Goal: Information Seeking & Learning: Learn about a topic

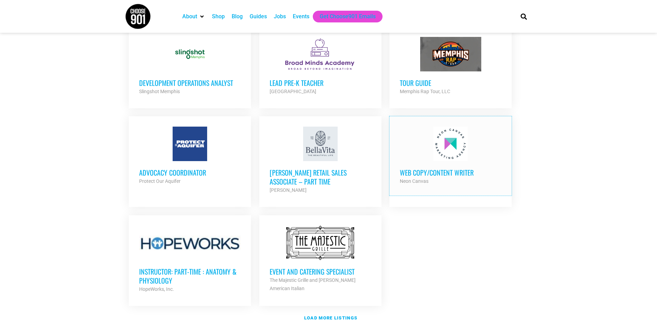
scroll to position [690, 0]
click at [437, 168] on h3 "Web Copy/Content Writer" at bounding box center [450, 172] width 101 height 9
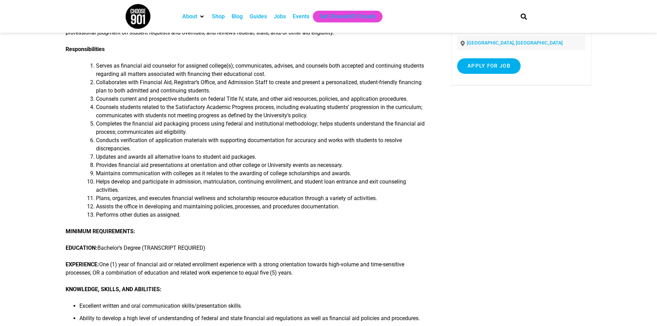
scroll to position [138, 0]
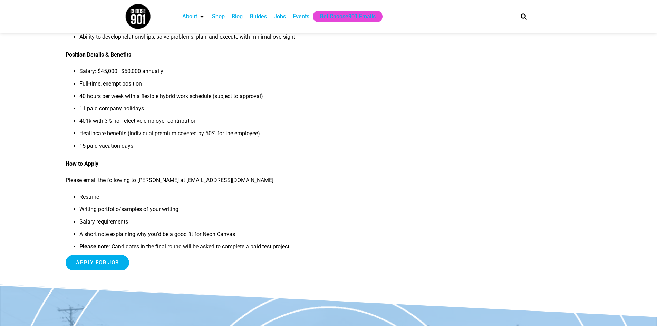
scroll to position [587, 0]
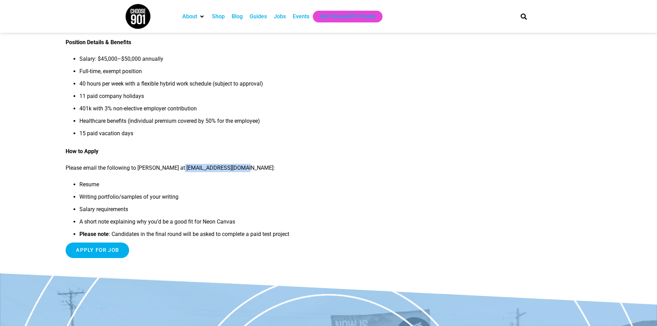
drag, startPoint x: 177, startPoint y: 168, endPoint x: 241, endPoint y: 171, distance: 63.5
click at [241, 171] on p "Please email the following to [PERSON_NAME] at [EMAIL_ADDRESS][DOMAIN_NAME]:" at bounding box center [245, 168] width 359 height 8
copy p "[EMAIL_ADDRESS][DOMAIN_NAME]"
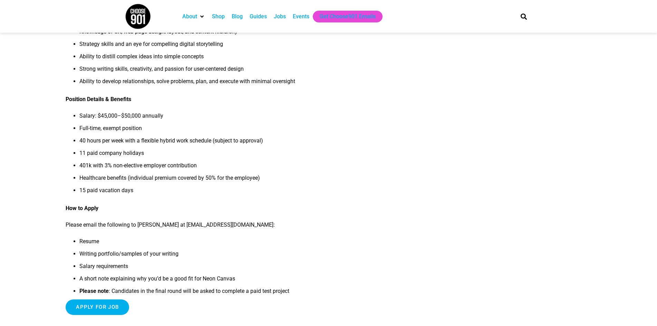
scroll to position [518, 0]
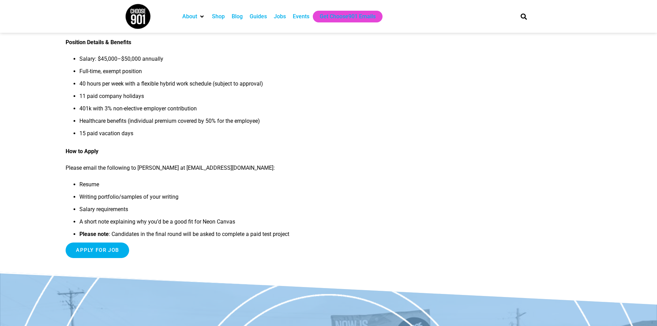
click at [416, 226] on li "A short note explaining why you’d be a good fit for Neon Canvas" at bounding box center [251, 224] width 345 height 12
drag, startPoint x: 249, startPoint y: 224, endPoint x: 83, endPoint y: 223, distance: 166.7
click at [83, 223] on li "A short note explaining why you’d be a good fit for Neon Canvas" at bounding box center [251, 224] width 345 height 12
copy li "short note explaining why you’d be a good fit for Neon Canvas"
click at [203, 224] on li "A short note explaining why you’d be a good fit for Neon Canvas" at bounding box center [251, 224] width 345 height 12
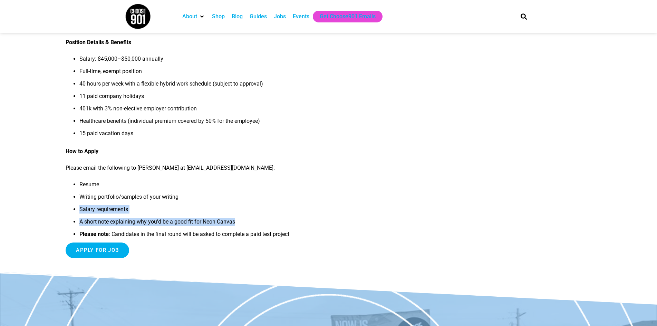
drag, startPoint x: 212, startPoint y: 225, endPoint x: 79, endPoint y: 212, distance: 133.8
click at [79, 212] on ul "Resume Writing portfolio/samples of your writing Salary requirements A short no…" at bounding box center [245, 211] width 359 height 62
copy ul "Salary requirements A short note explaining why you’d be a good fit for Neon Ca…"
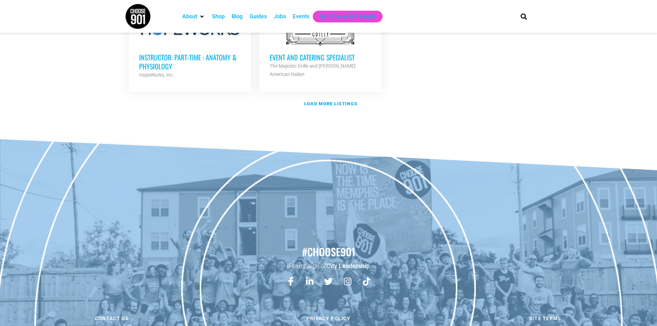
scroll to position [888, 0]
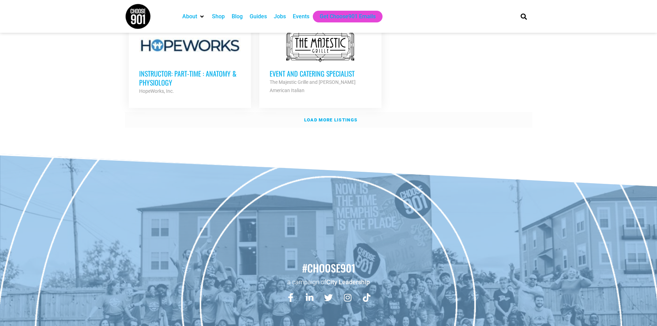
click at [330, 117] on strong "Load more listings" at bounding box center [330, 119] width 53 height 5
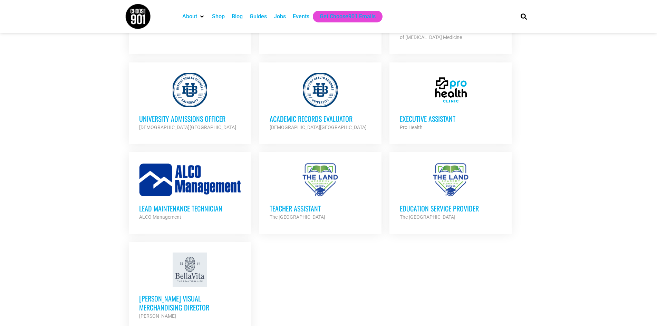
scroll to position [1440, 0]
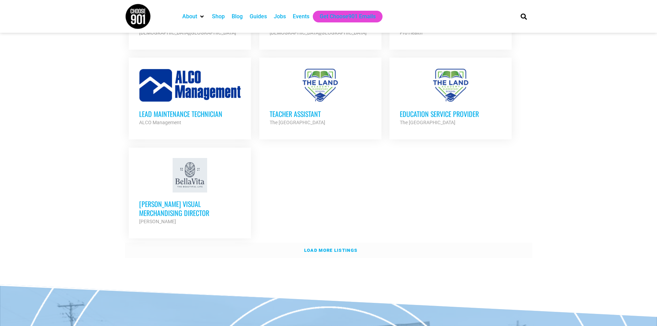
click at [312, 248] on strong "Load more listings" at bounding box center [330, 250] width 53 height 5
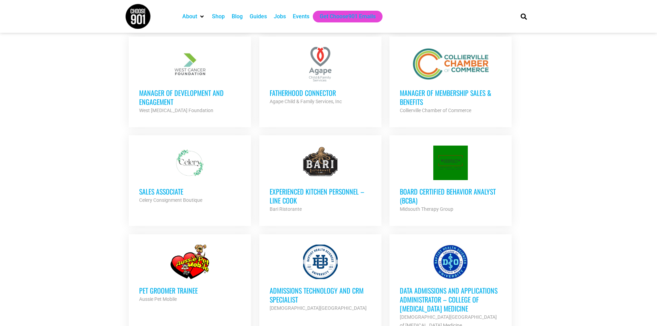
scroll to position [1026, 0]
